Goal: Task Accomplishment & Management: Complete application form

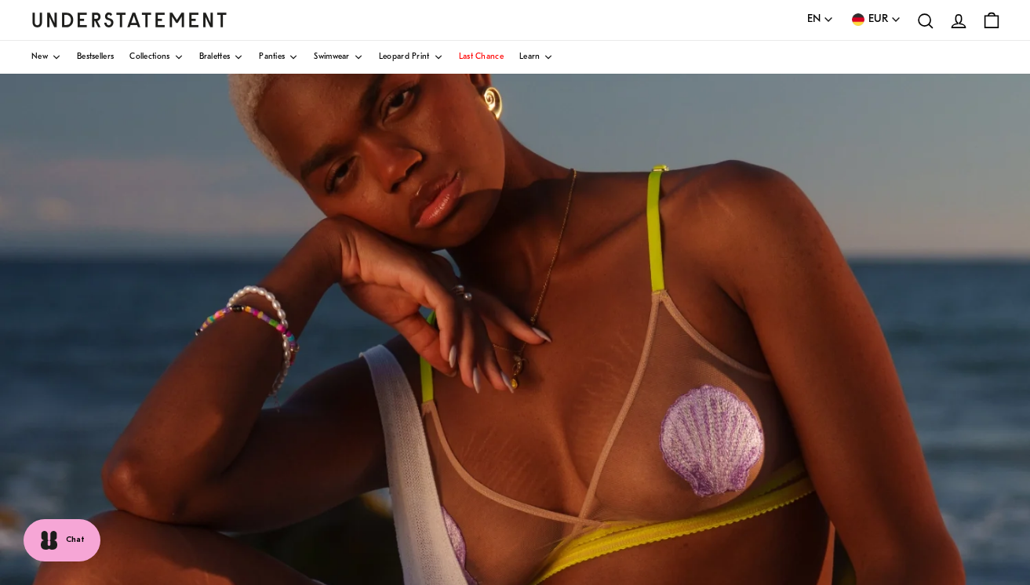
scroll to position [176, 0]
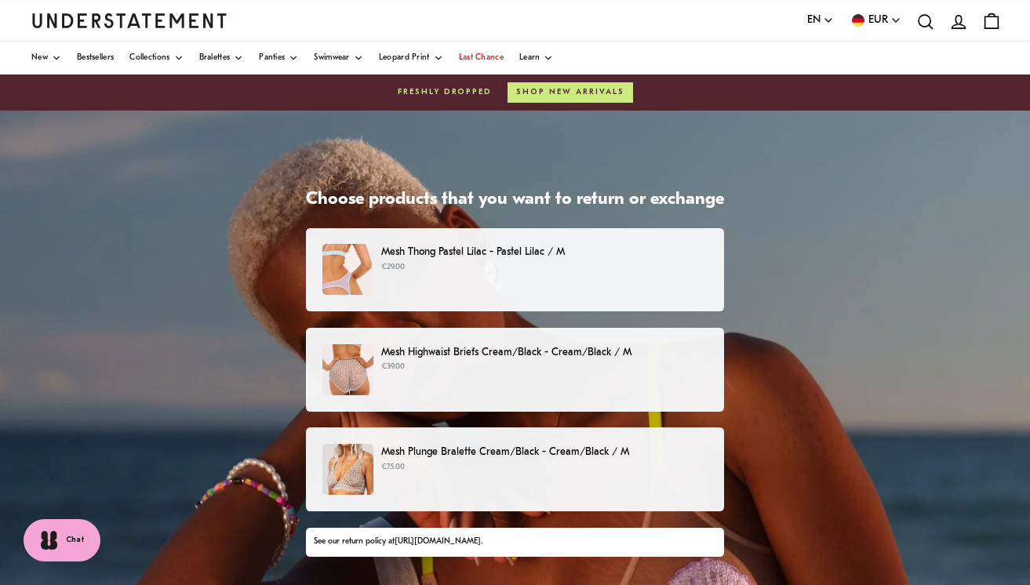
click at [420, 375] on div "Mesh Highwaist Briefs Cream/Black - Cream/Black / M €39.00" at bounding box center [514, 369] width 385 height 51
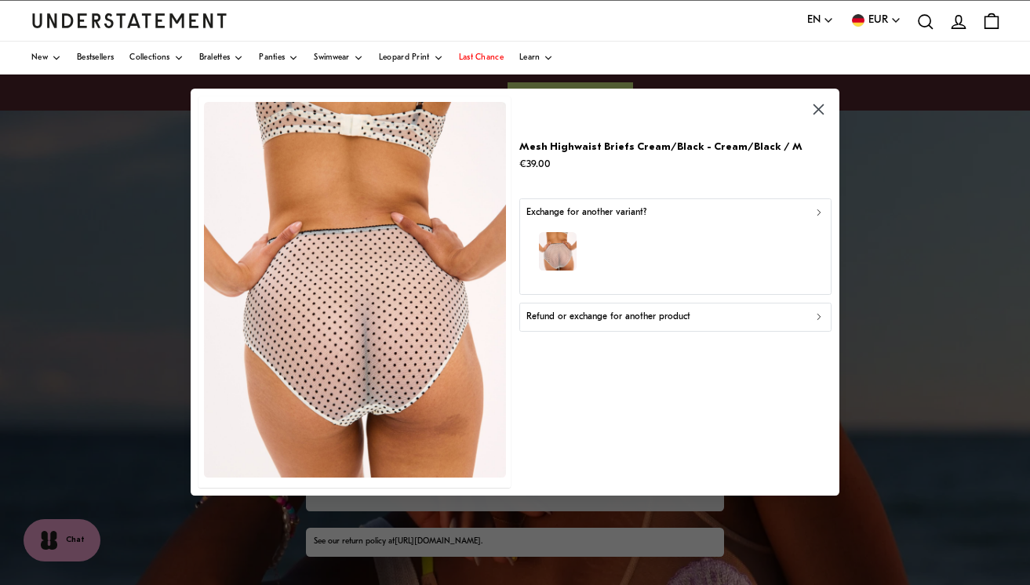
click at [620, 316] on p "Refund or exchange for another product" at bounding box center [607, 317] width 164 height 15
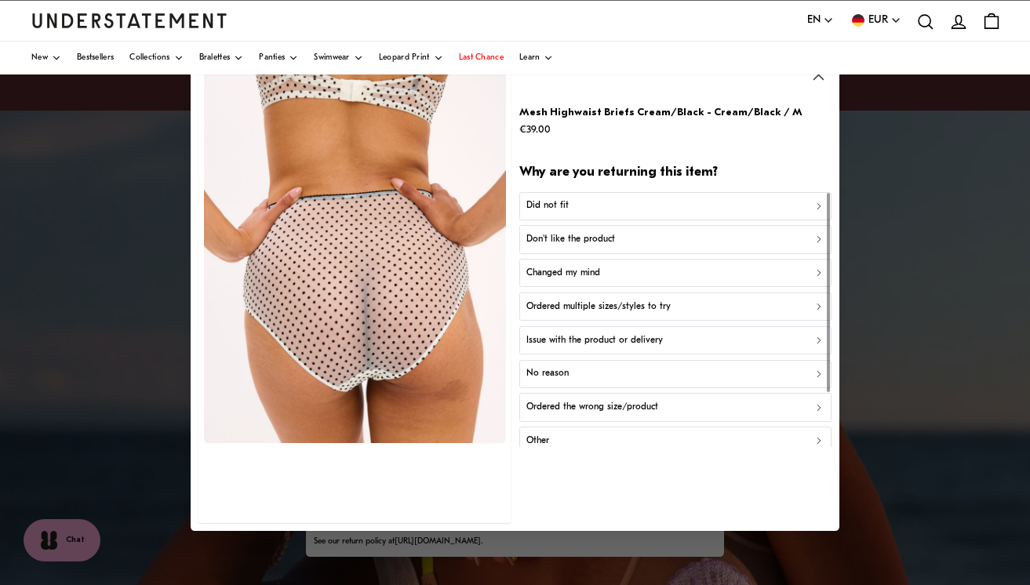
click at [576, 240] on p "Don't like the product" at bounding box center [569, 239] width 89 height 15
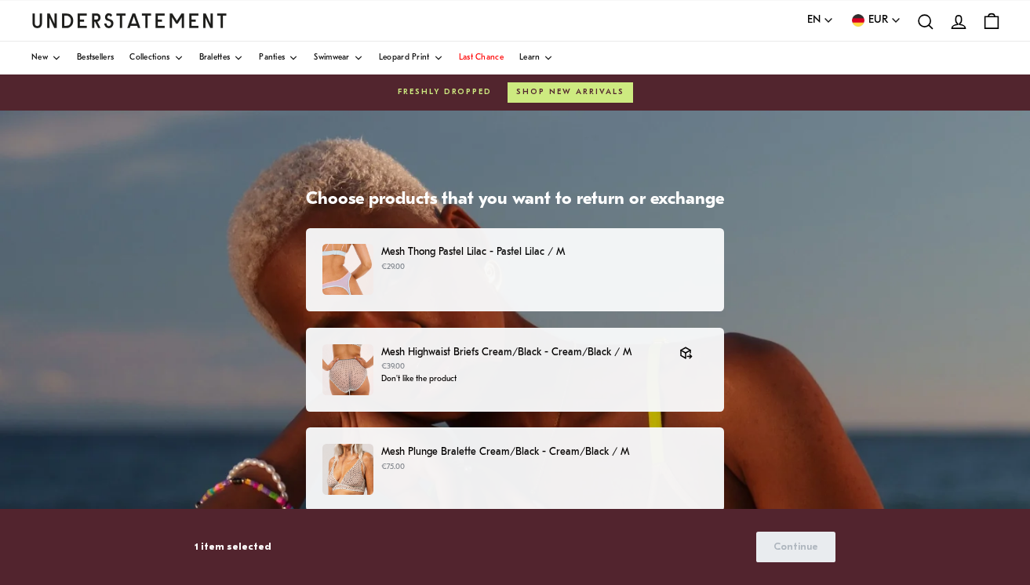
click at [507, 469] on p "€75.00" at bounding box center [544, 467] width 326 height 13
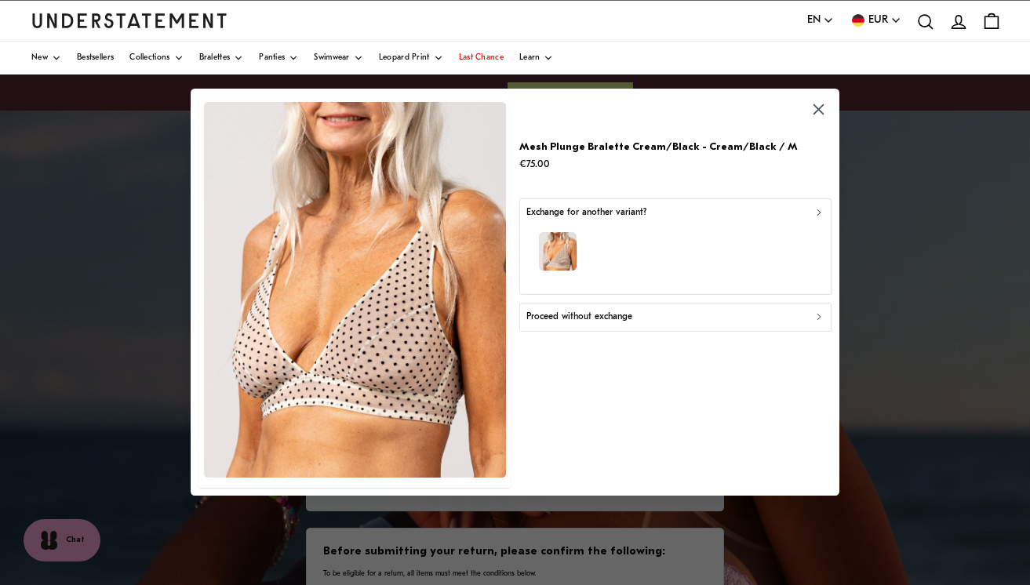
click at [590, 218] on p "Exchange for another variant?" at bounding box center [585, 212] width 120 height 15
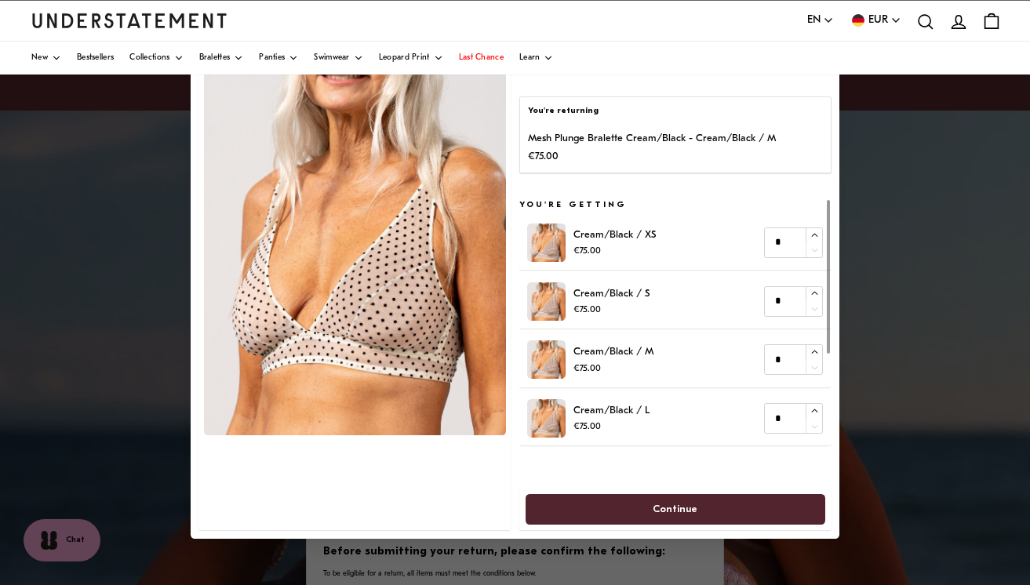
click at [637, 143] on p "Mesh Plunge Bralette Cream/Black - Cream/Black / M" at bounding box center [652, 139] width 248 height 16
click at [565, 112] on p "You're returning" at bounding box center [675, 111] width 294 height 13
click at [954, 187] on div at bounding box center [515, 292] width 1030 height 585
click at [942, 191] on div at bounding box center [515, 292] width 1030 height 585
click at [601, 140] on p "Mesh Plunge Bralette Cream/Black - Cream/Black / M" at bounding box center [652, 139] width 248 height 16
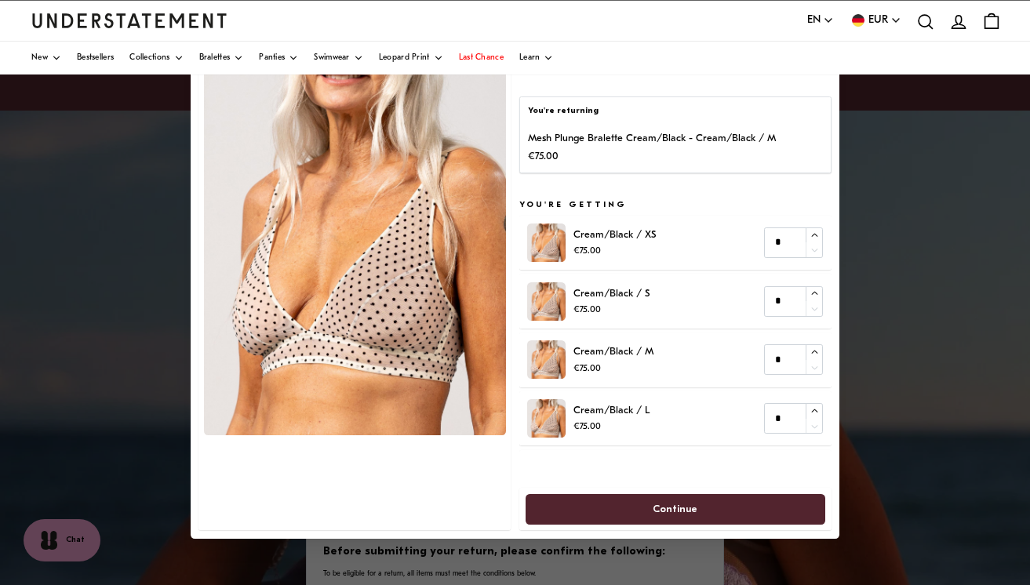
click at [895, 450] on div at bounding box center [515, 292] width 1030 height 585
click at [590, 107] on p "You're returning" at bounding box center [675, 111] width 294 height 13
click at [480, 162] on img at bounding box center [355, 248] width 302 height 376
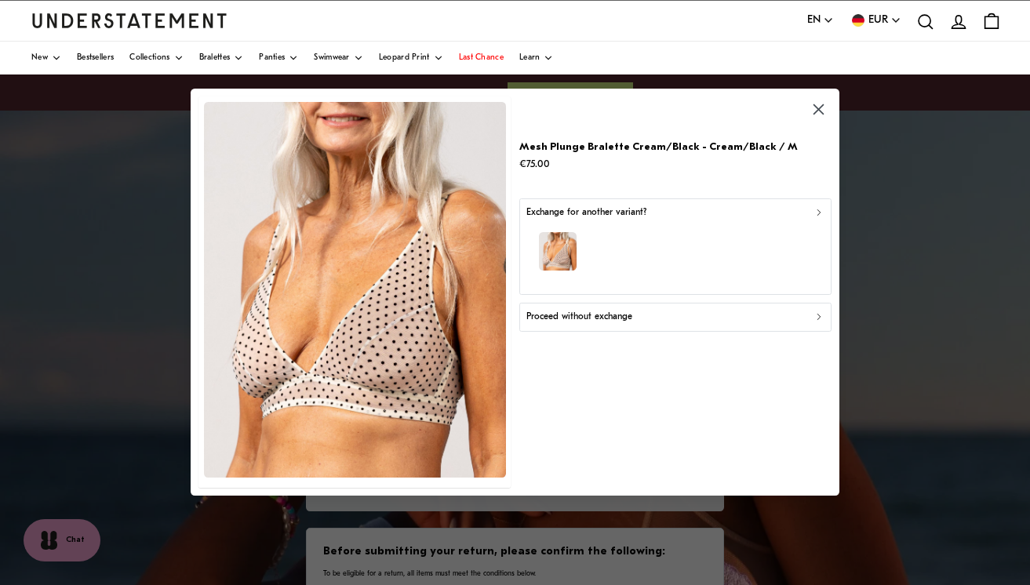
click at [638, 322] on div "Proceed without exchange" at bounding box center [674, 317] width 298 height 15
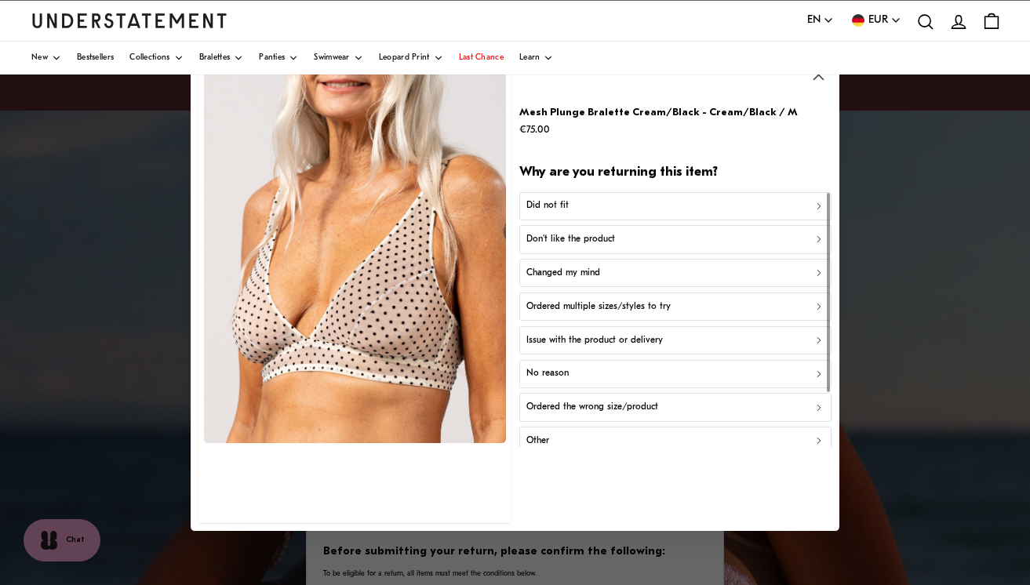
click at [562, 204] on p "Did not fit" at bounding box center [546, 205] width 42 height 15
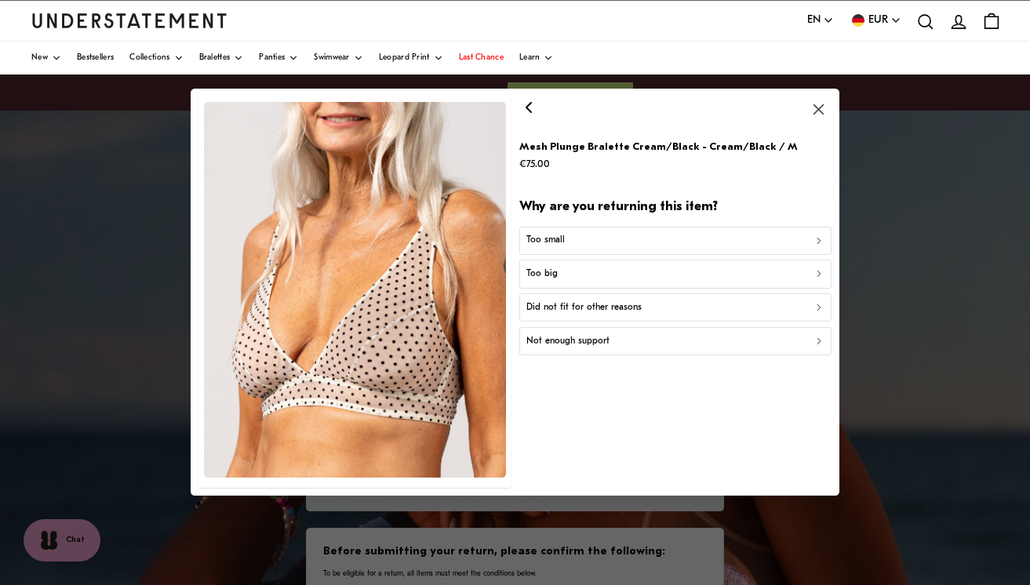
click at [558, 240] on p "Too small" at bounding box center [544, 241] width 38 height 15
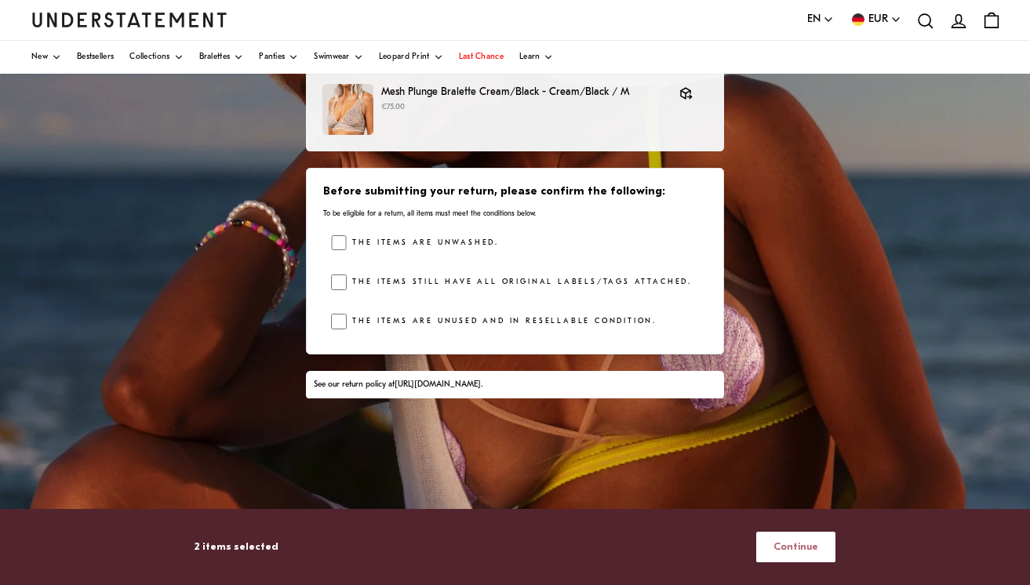
scroll to position [101, 0]
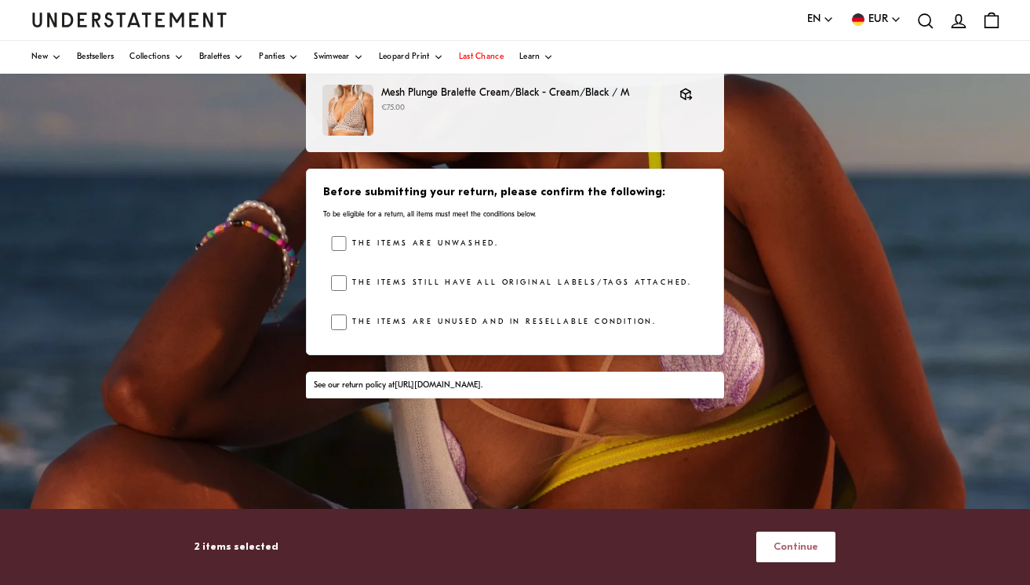
click at [787, 547] on span "Continue" at bounding box center [795, 546] width 45 height 29
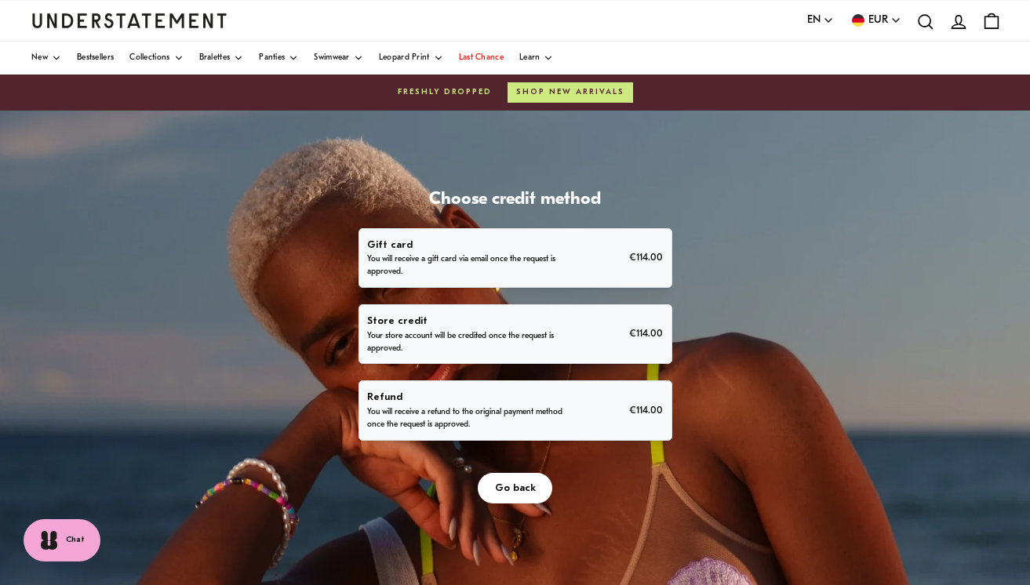
click at [540, 408] on p "You will receive a refund to the original payment method once the request is ap…" at bounding box center [465, 418] width 197 height 25
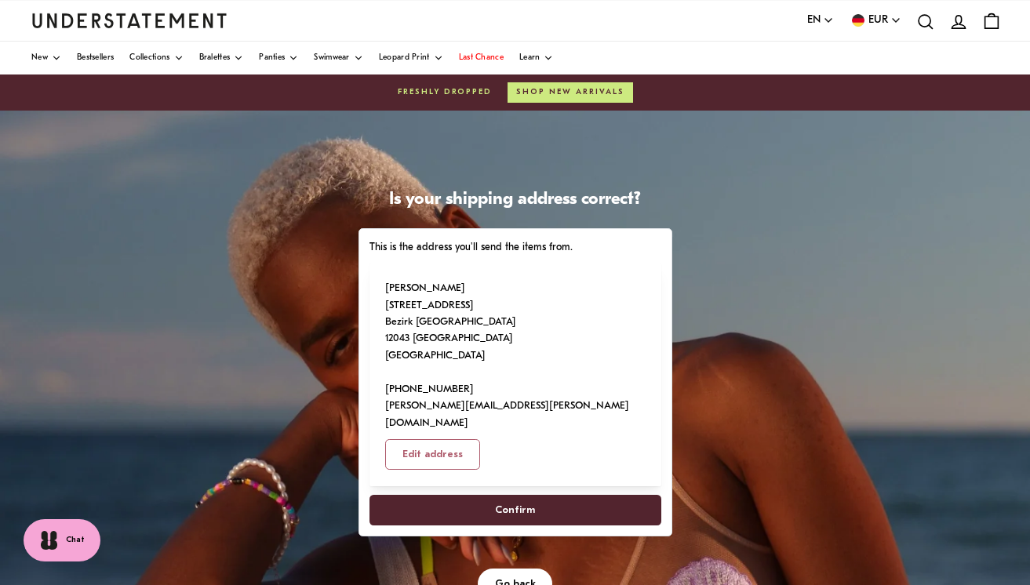
click at [524, 496] on span "Confirm" at bounding box center [515, 510] width 40 height 29
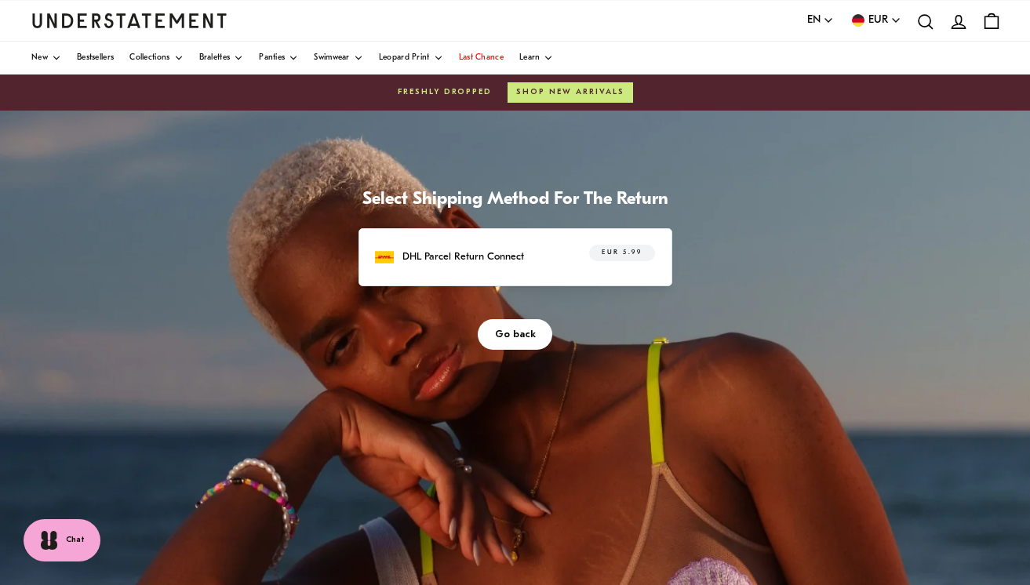
click at [610, 251] on span "EUR 5.99" at bounding box center [621, 253] width 40 height 16
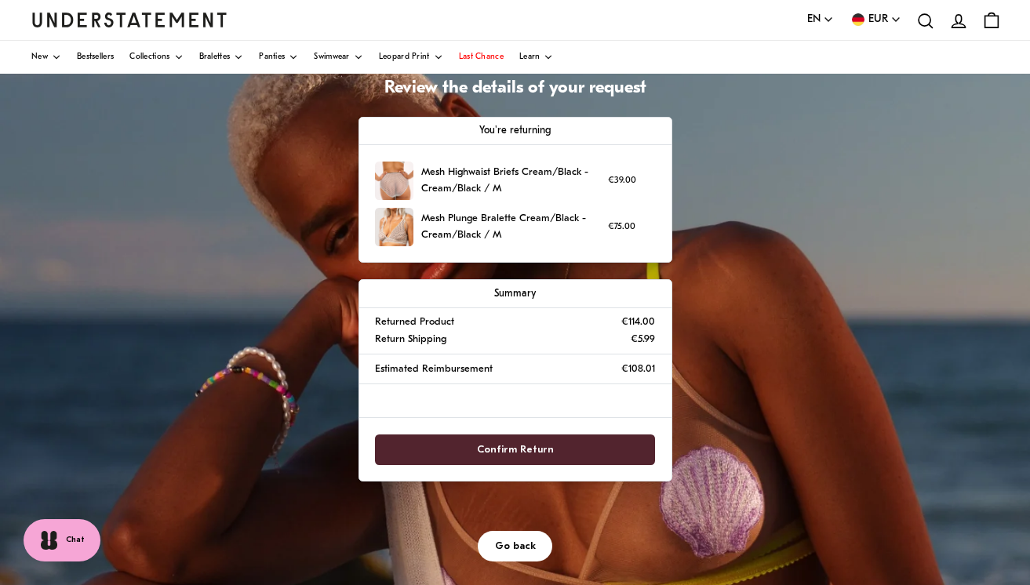
scroll to position [114, 0]
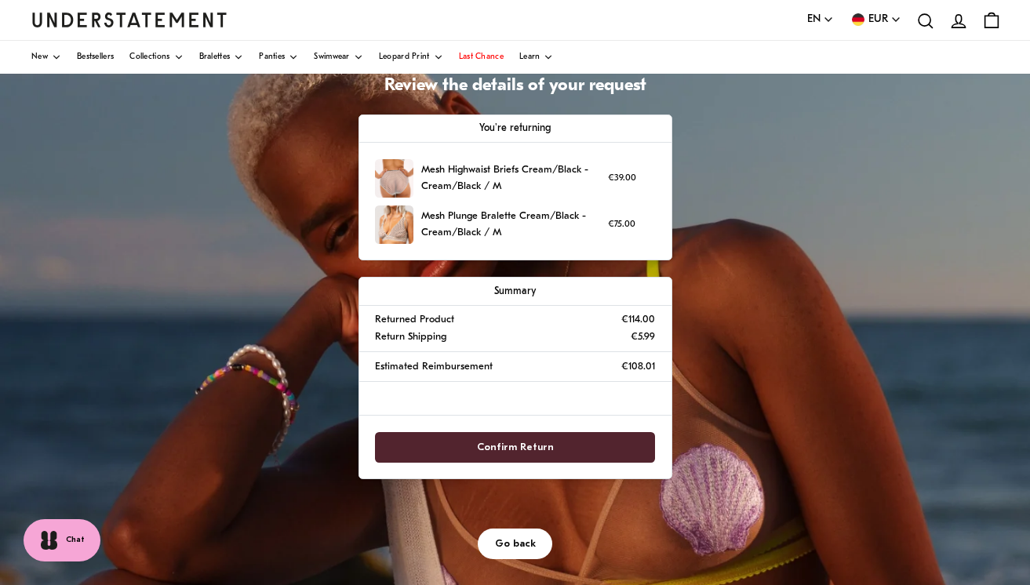
click at [499, 443] on span "Confirm Return" at bounding box center [515, 447] width 77 height 29
